Goal: Find specific page/section: Find specific page/section

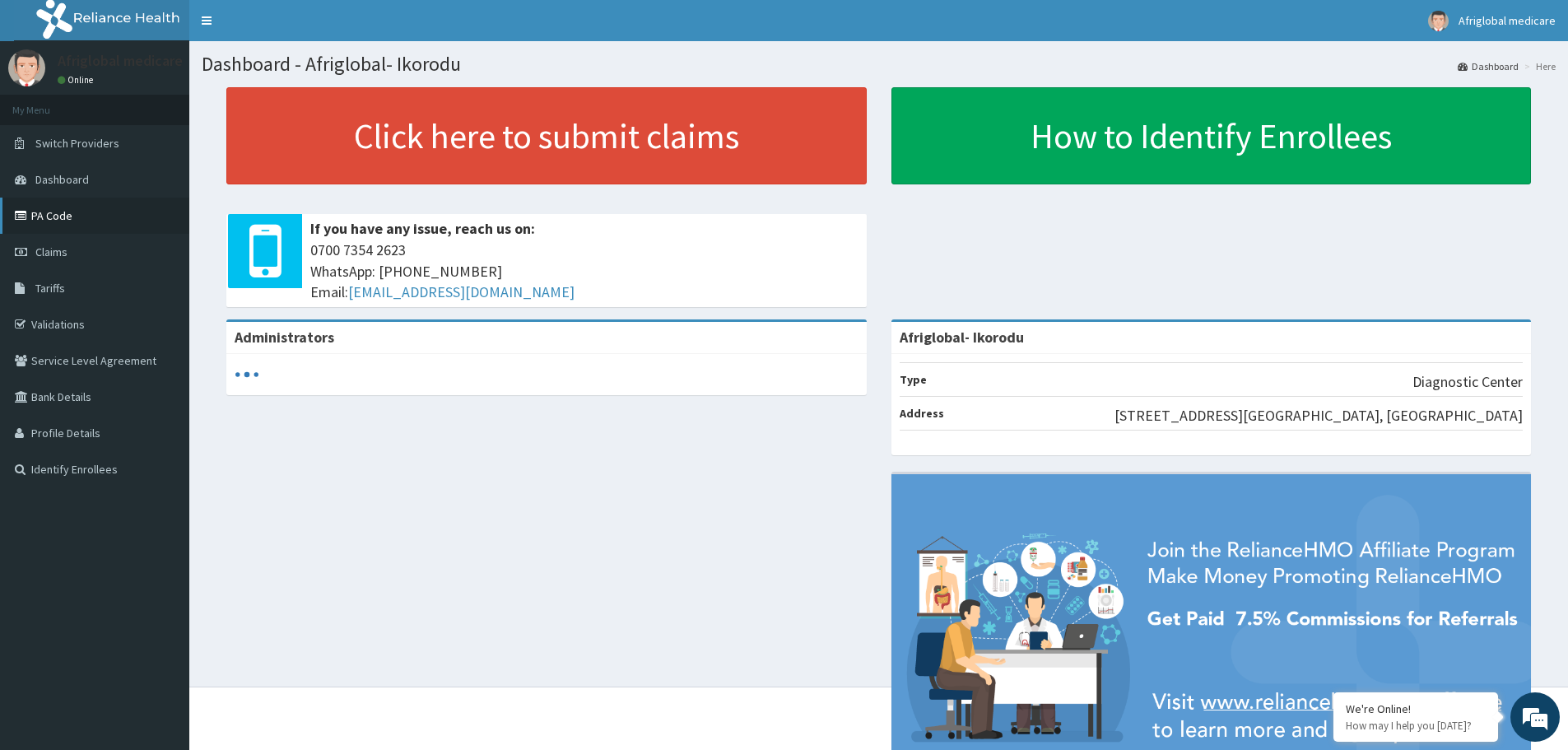
click at [71, 207] on link "PA Code" at bounding box center [94, 216] width 189 height 36
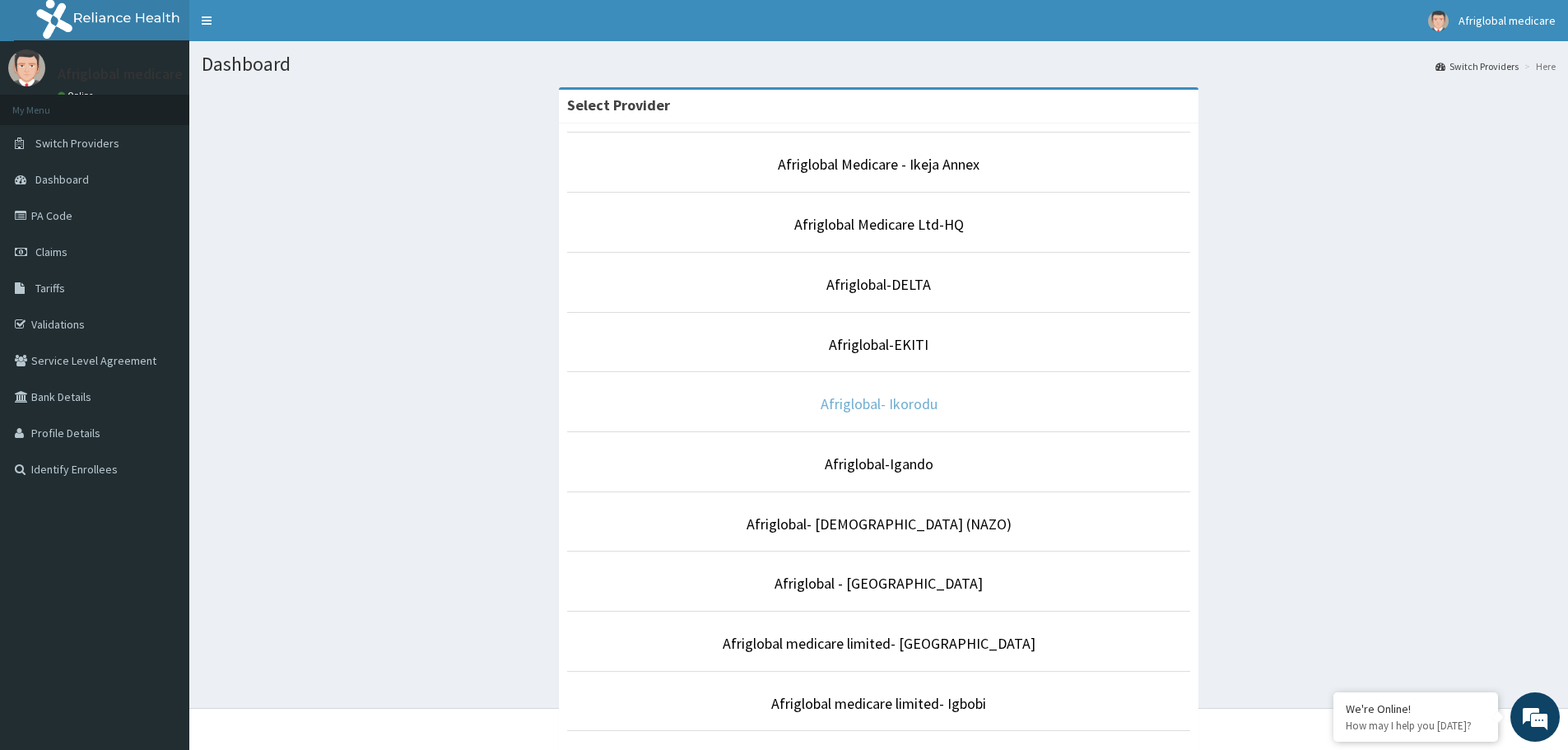
click at [871, 407] on link "Afriglobal- Ikorodu" at bounding box center [879, 404] width 117 height 19
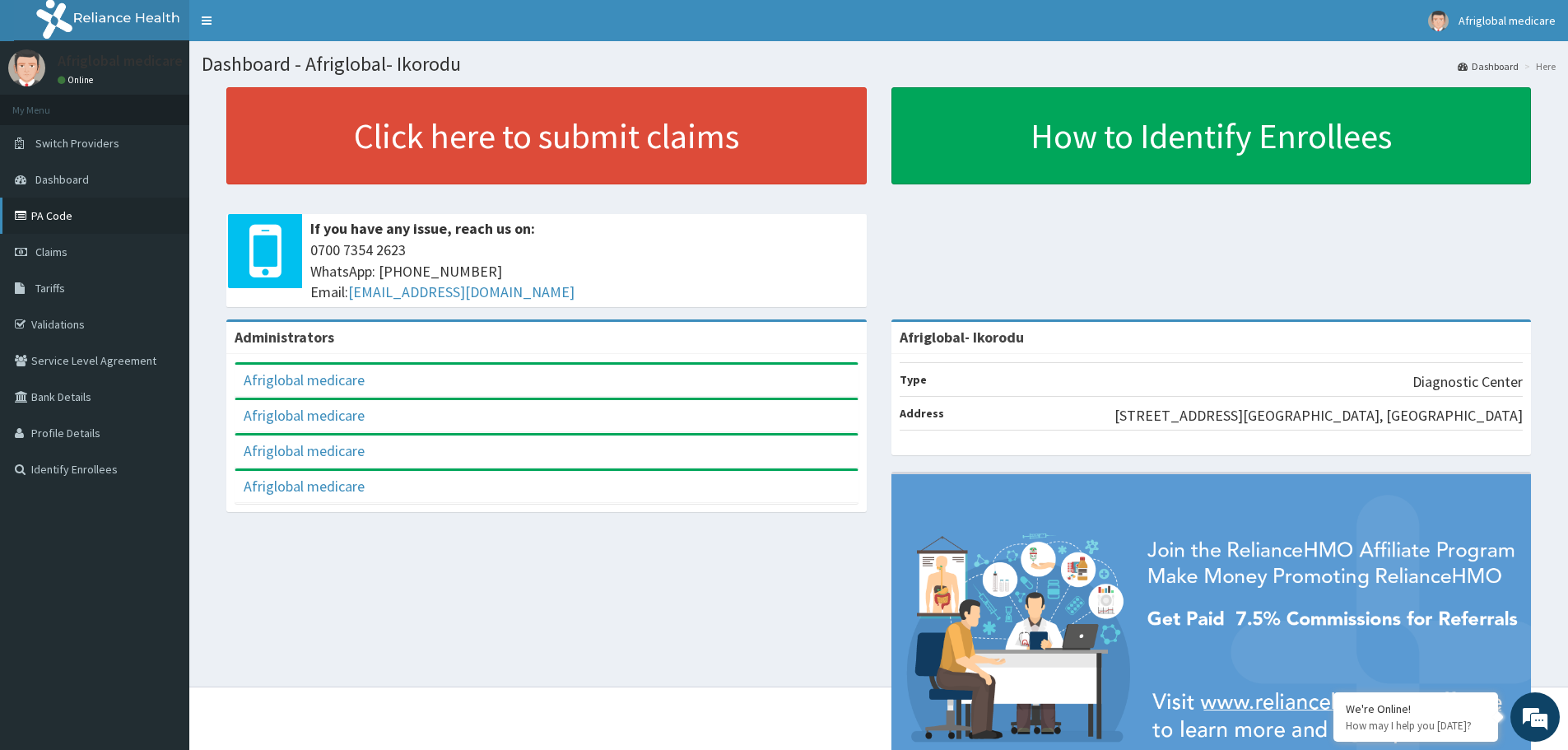
click at [68, 219] on link "PA Code" at bounding box center [94, 216] width 189 height 36
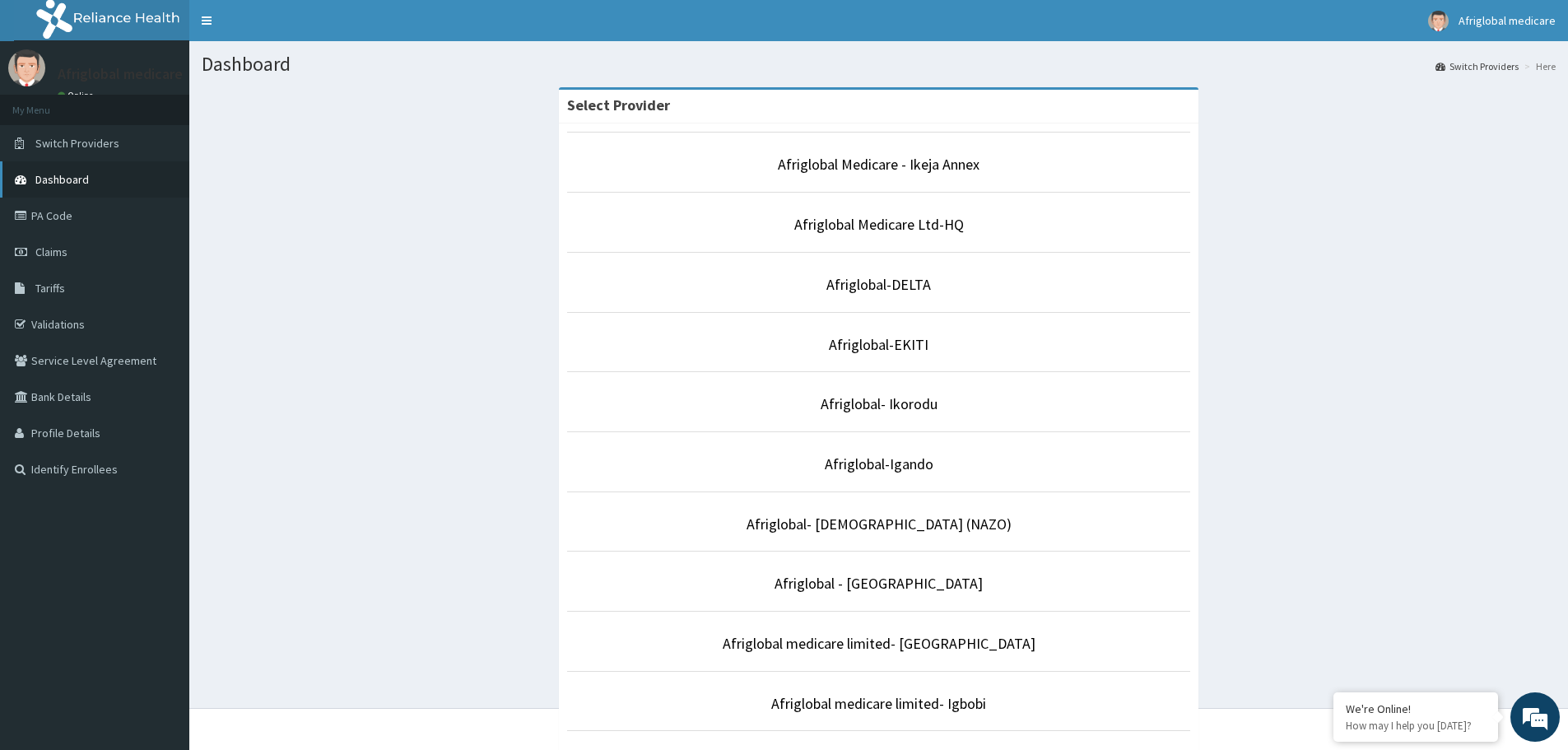
click at [70, 186] on span "Dashboard" at bounding box center [62, 179] width 53 height 15
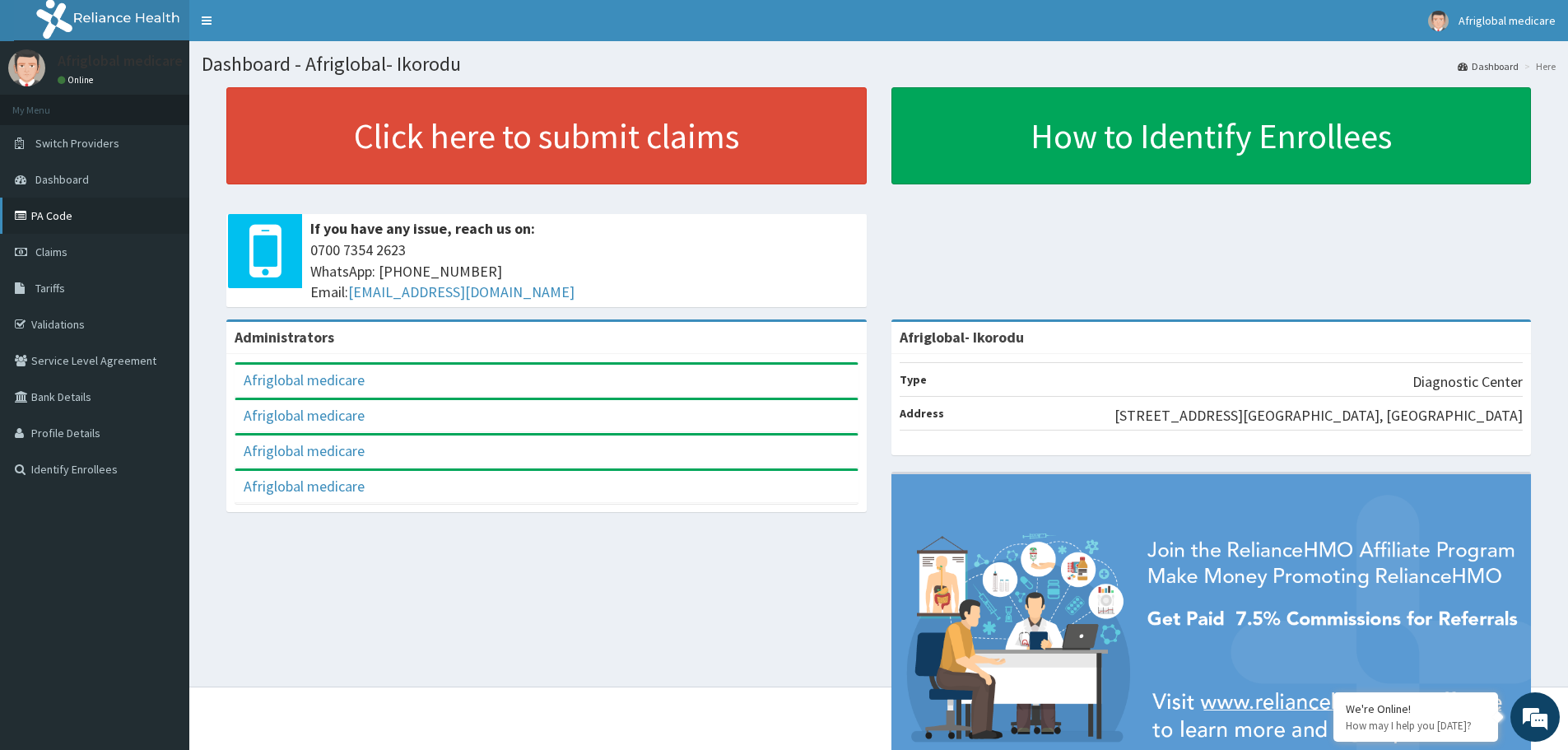
click at [63, 223] on link "PA Code" at bounding box center [94, 216] width 189 height 36
